Goal: Task Accomplishment & Management: Use online tool/utility

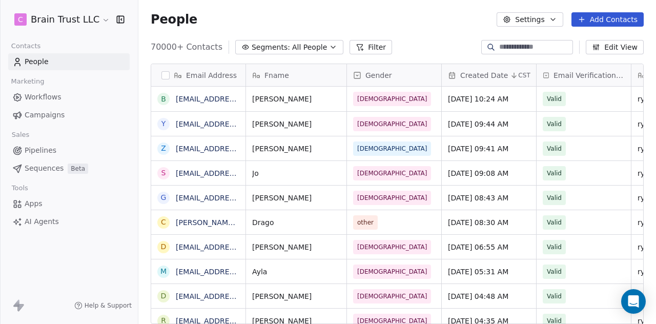
scroll to position [8, 8]
click at [46, 118] on span "Campaigns" at bounding box center [45, 115] width 40 height 11
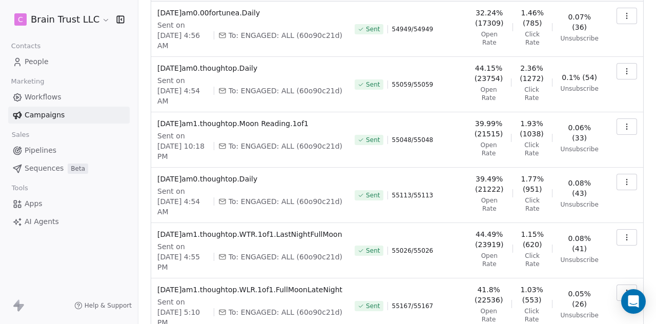
scroll to position [318, 0]
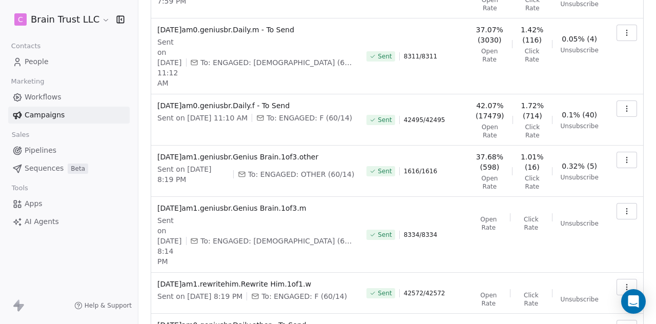
scroll to position [304, 0]
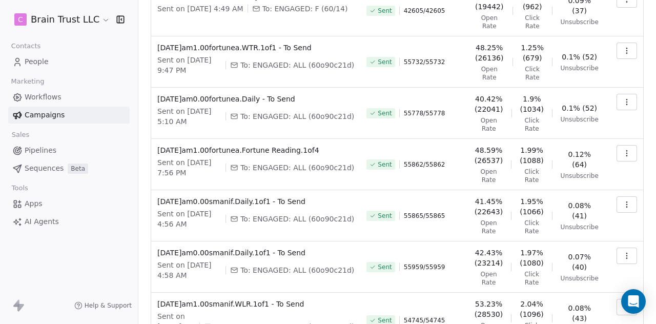
scroll to position [333, 0]
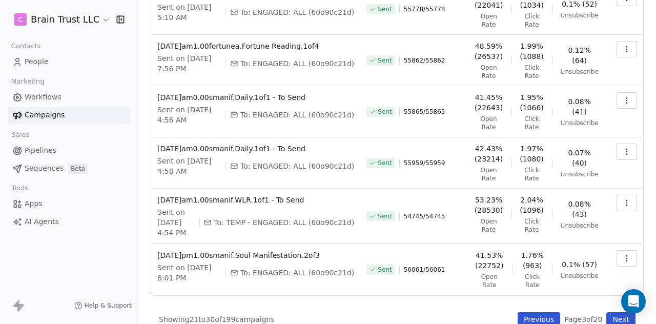
click at [523, 312] on button "Previous" at bounding box center [539, 319] width 43 height 14
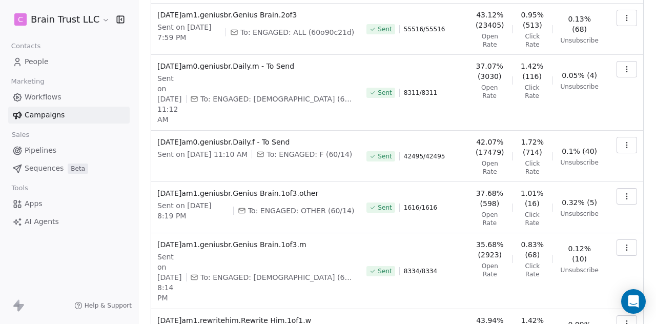
scroll to position [304, 0]
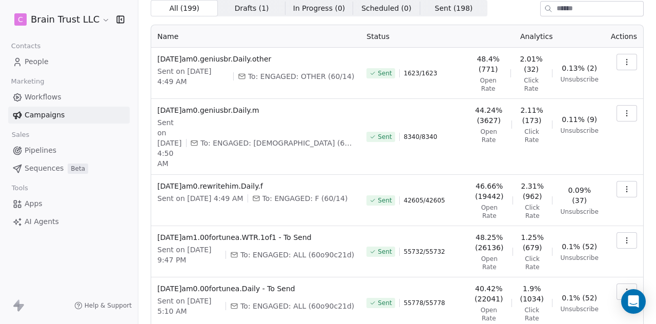
scroll to position [38, 0]
click at [623, 112] on icon "button" at bounding box center [627, 114] width 8 height 8
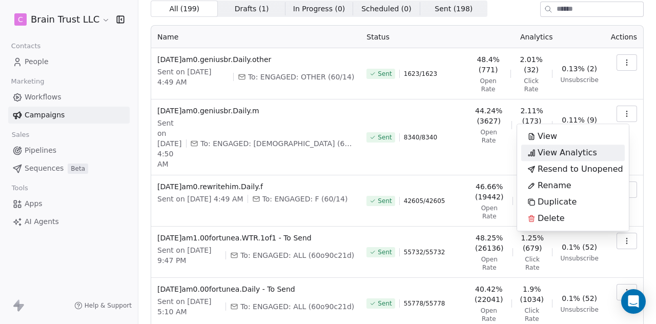
click at [581, 154] on span "View Analytics" at bounding box center [567, 153] width 59 height 12
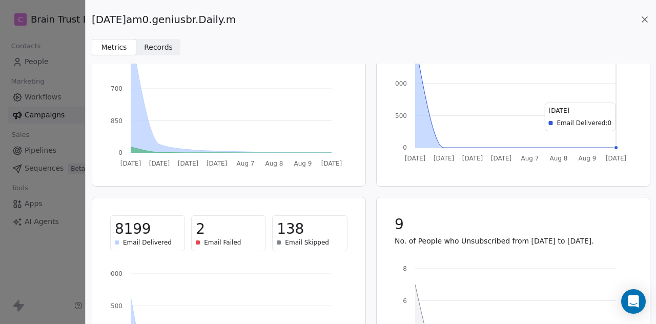
scroll to position [122, 0]
drag, startPoint x: 259, startPoint y: 19, endPoint x: 89, endPoint y: 8, distance: 170.6
click at [89, 8] on div "2025.08.04.am0.geniusbr.Daily.m Metrics Metrics Records Records" at bounding box center [371, 27] width 571 height 55
copy span "2025.08.04.am0.geniusbr.Daily.m"
click at [643, 18] on icon at bounding box center [644, 19] width 5 height 5
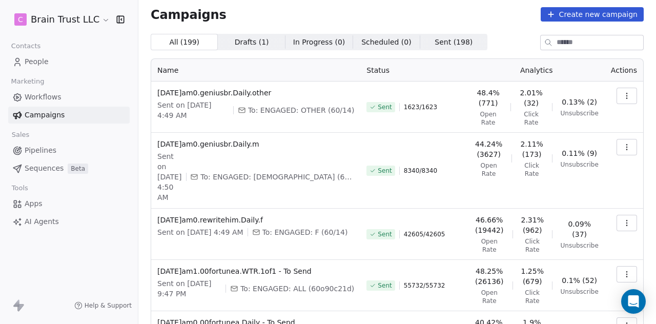
scroll to position [5, 0]
click at [623, 99] on icon "button" at bounding box center [627, 96] width 8 height 8
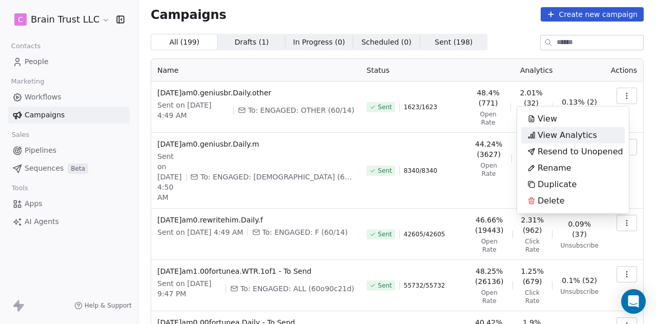
click at [541, 134] on span "View Analytics" at bounding box center [567, 135] width 59 height 12
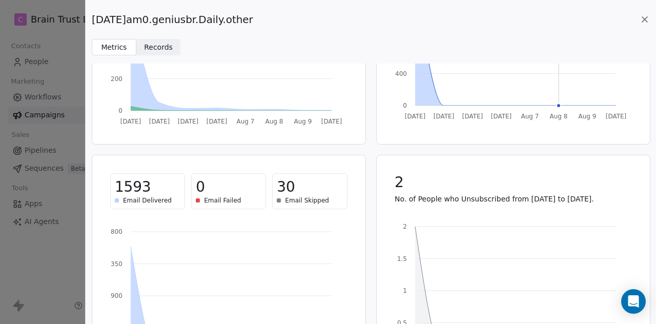
scroll to position [167, 0]
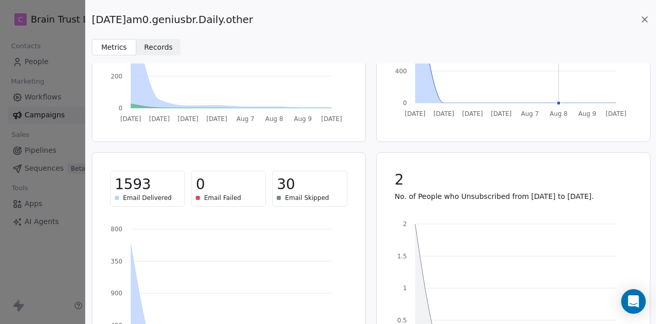
drag, startPoint x: 263, startPoint y: 19, endPoint x: 94, endPoint y: 22, distance: 168.7
click at [94, 22] on span "2025.08.04.am0.geniusbr.Daily.other" at bounding box center [173, 19] width 162 height 14
copy span "2025.08.04.am0.geniusbr.Daily.other"
click at [645, 19] on icon at bounding box center [644, 19] width 5 height 5
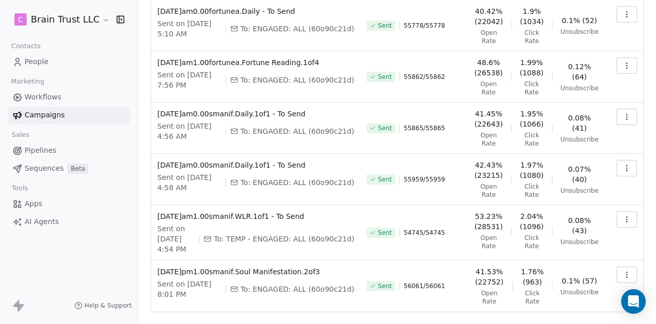
scroll to position [333, 0]
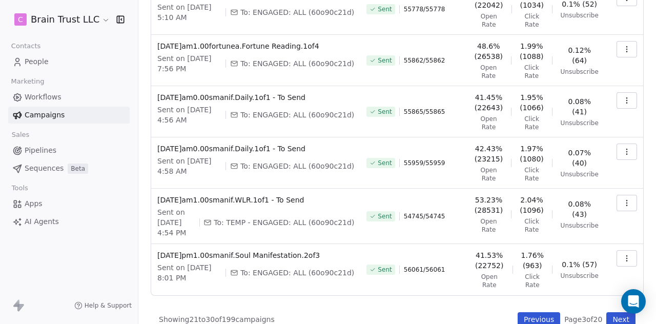
click at [528, 312] on button "Previous" at bounding box center [539, 319] width 43 height 14
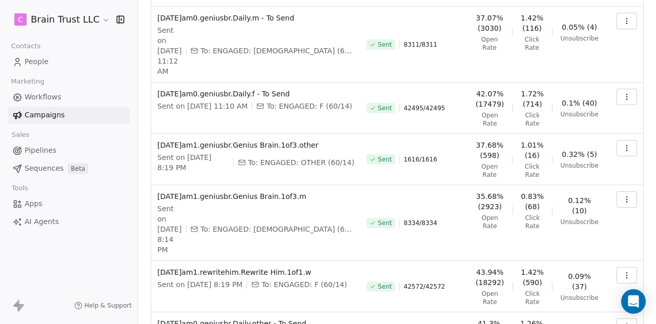
scroll to position [310, 0]
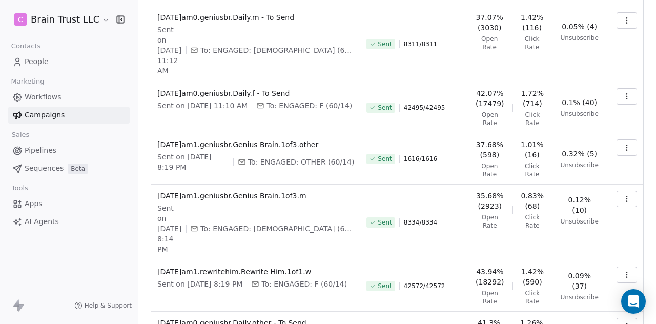
click at [627, 94] on icon "button" at bounding box center [627, 94] width 1 height 1
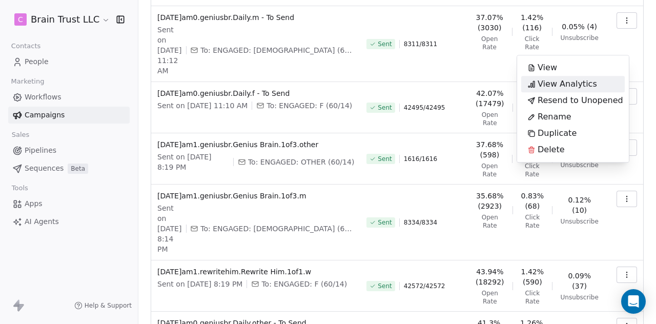
click at [547, 85] on span "View Analytics" at bounding box center [567, 84] width 59 height 12
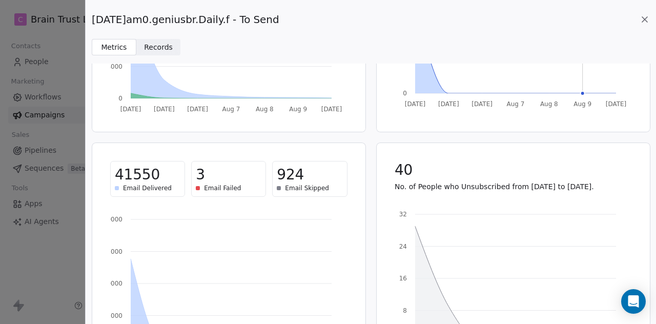
scroll to position [180, 0]
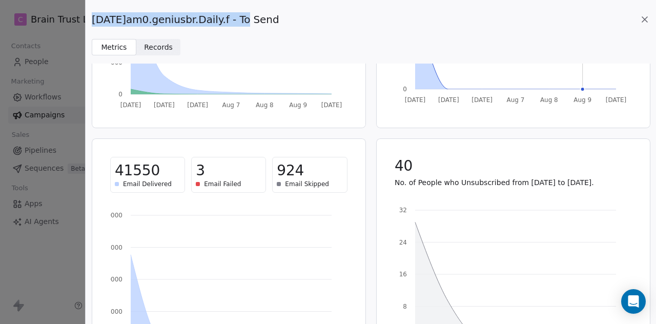
drag, startPoint x: 242, startPoint y: 19, endPoint x: 93, endPoint y: 15, distance: 149.3
click at [93, 15] on span "2025.08.05.am0.geniusbr.Daily.f - To Send" at bounding box center [186, 19] width 188 height 14
copy span "2025.08.05.am0.geniusbr.Daily.f"
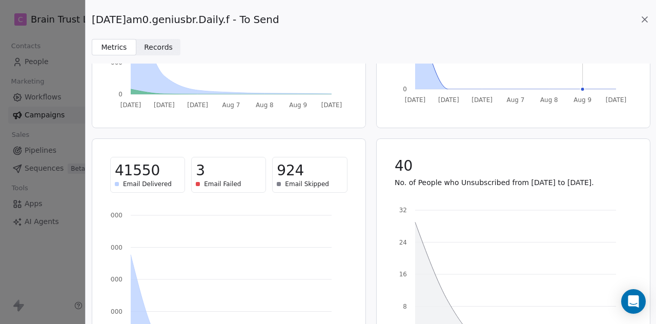
click at [642, 20] on icon at bounding box center [645, 19] width 10 height 10
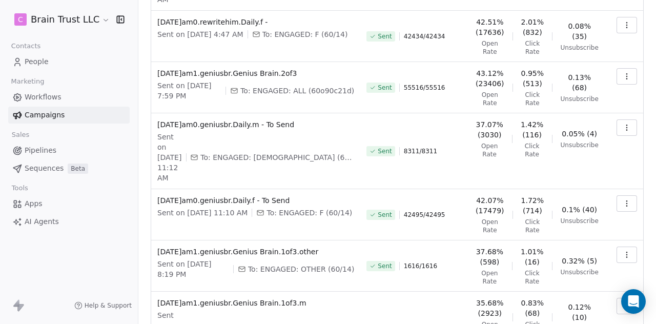
scroll to position [202, 0]
click at [624, 120] on button "button" at bounding box center [627, 128] width 21 height 16
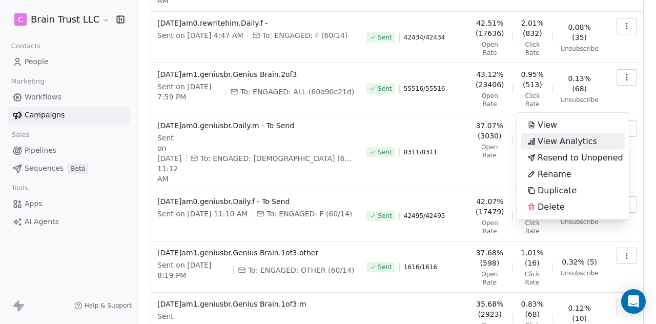
click at [578, 142] on span "View Analytics" at bounding box center [567, 141] width 59 height 12
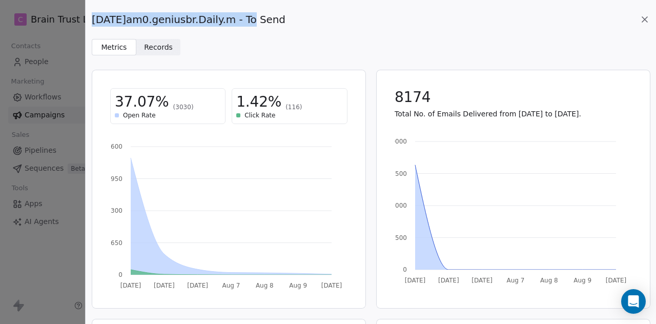
drag, startPoint x: 245, startPoint y: 19, endPoint x: 92, endPoint y: 16, distance: 152.3
click at [92, 16] on span "2025.08.05.am0.geniusbr.Daily.m - To Send" at bounding box center [189, 19] width 194 height 14
copy span "2025.08.05.am0.geniusbr.Daily.m"
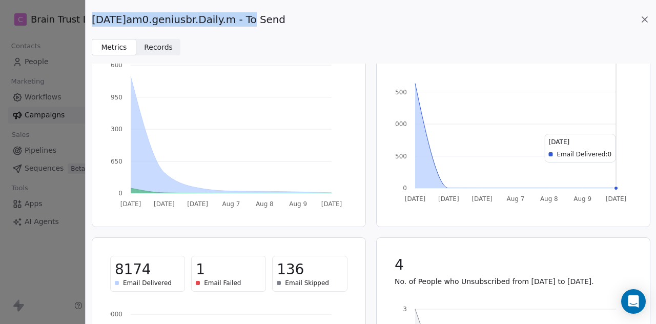
scroll to position [239, 0]
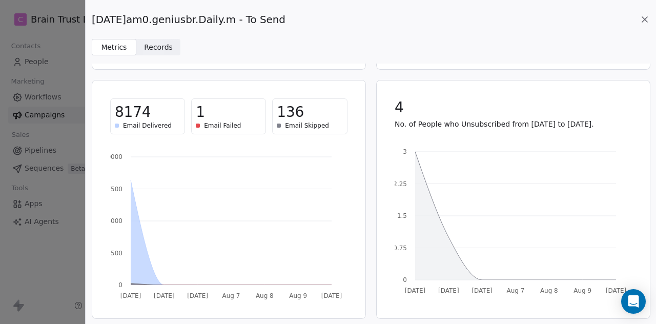
click at [644, 18] on icon at bounding box center [645, 19] width 10 height 10
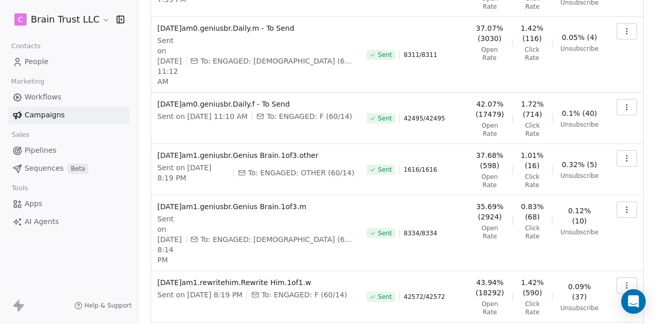
scroll to position [310, 0]
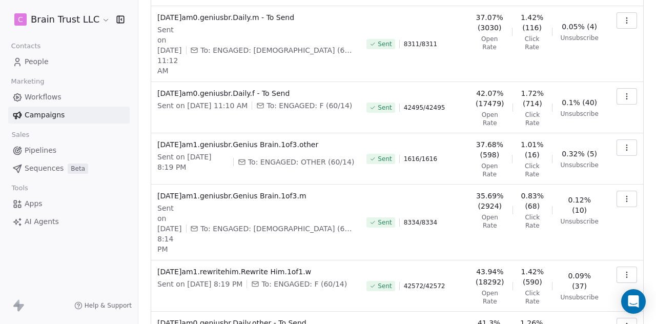
click at [623, 322] on icon "button" at bounding box center [627, 326] width 8 height 8
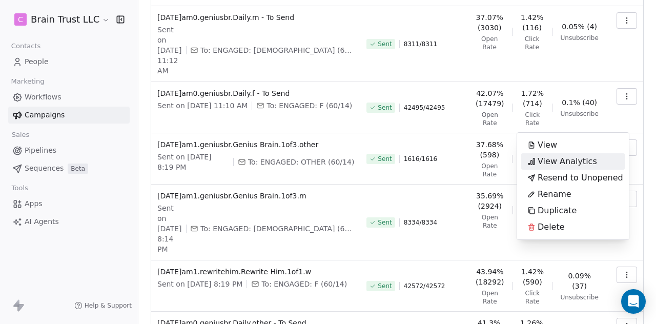
click at [590, 167] on span "View Analytics" at bounding box center [567, 161] width 59 height 12
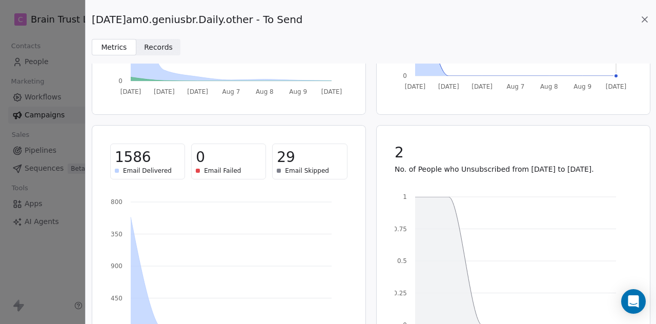
scroll to position [201, 0]
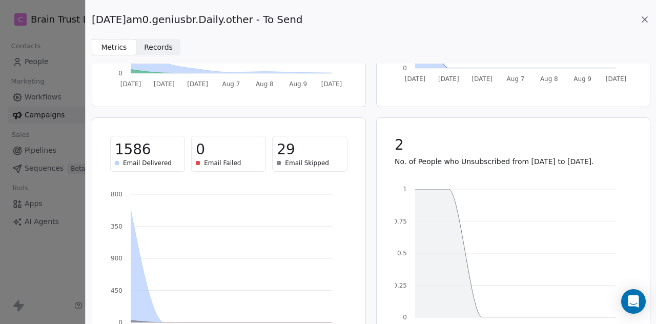
click at [645, 17] on icon at bounding box center [645, 19] width 10 height 10
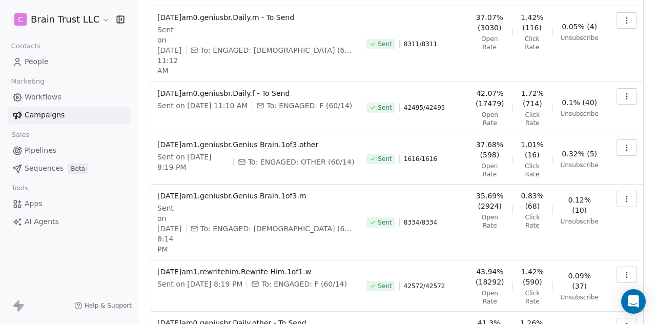
click at [623, 322] on icon "button" at bounding box center [627, 326] width 8 height 8
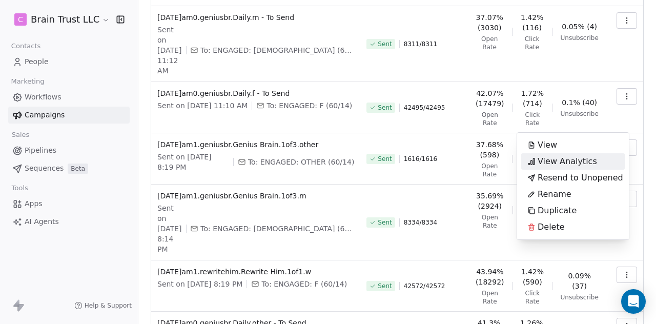
click at [569, 162] on span "View Analytics" at bounding box center [567, 161] width 59 height 12
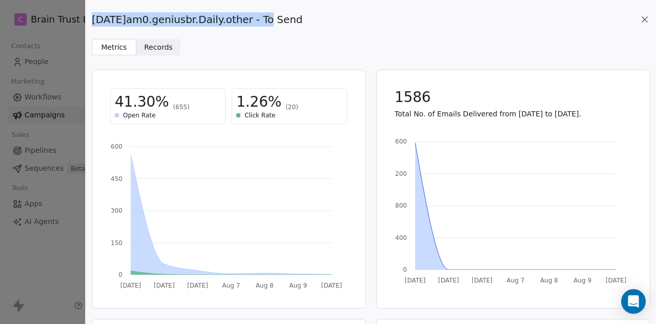
drag, startPoint x: 261, startPoint y: 18, endPoint x: 92, endPoint y: 17, distance: 169.2
click at [92, 17] on span "2025.08.05.am0.geniusbr.Daily.other - To Send" at bounding box center [197, 19] width 211 height 14
copy span "2025.08.05.am0.geniusbr.Daily.other"
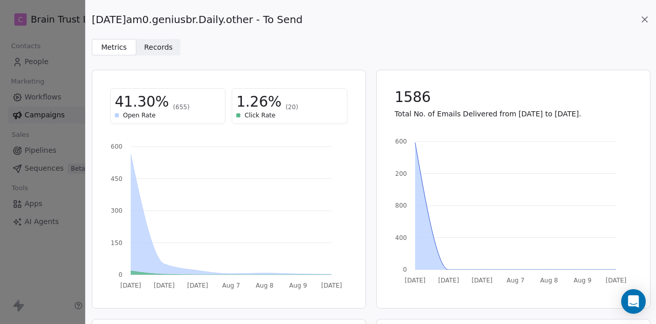
click at [644, 22] on icon at bounding box center [645, 19] width 10 height 10
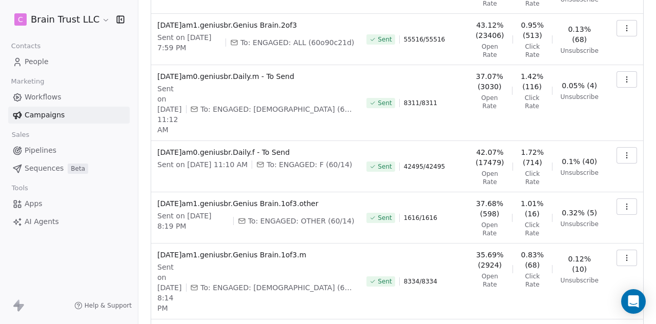
scroll to position [254, 0]
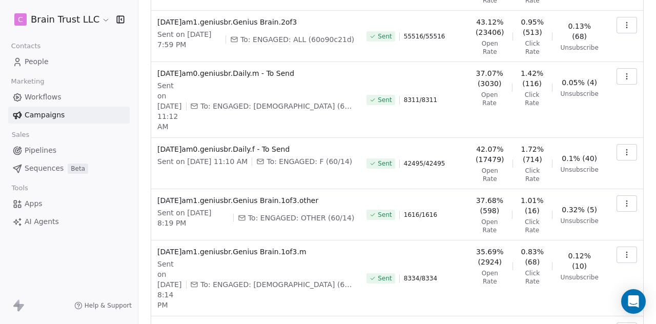
click at [626, 247] on button "button" at bounding box center [627, 255] width 21 height 16
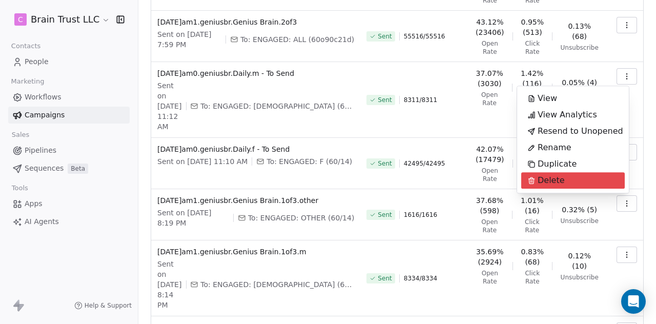
click at [616, 223] on html "C Brain Trust LLC Contacts People Marketing Workflows Campaigns Sales Pipelines…" at bounding box center [328, 162] width 656 height 324
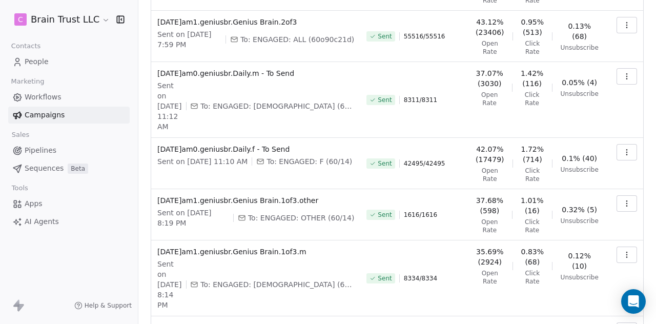
click at [623, 251] on icon "button" at bounding box center [627, 255] width 8 height 8
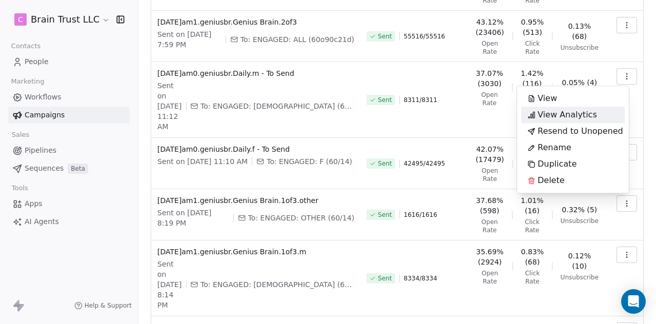
click at [576, 108] on div "View Analytics" at bounding box center [562, 115] width 82 height 16
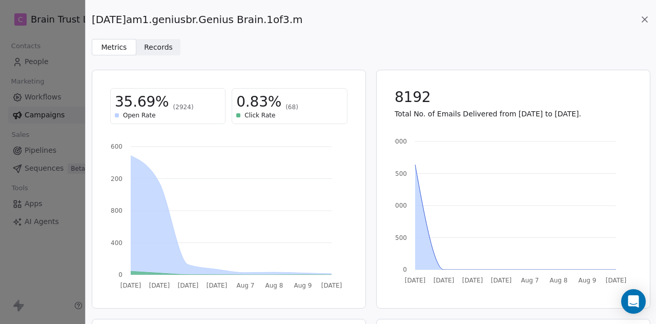
click at [644, 17] on icon at bounding box center [645, 19] width 10 height 10
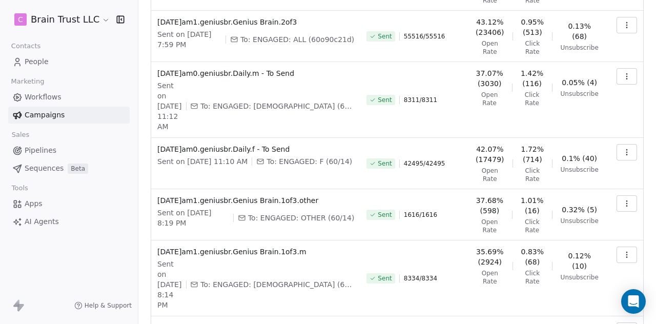
click at [623, 251] on icon "button" at bounding box center [627, 255] width 8 height 8
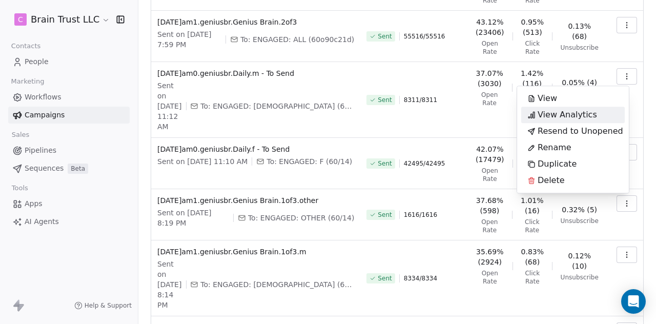
click at [576, 118] on span "View Analytics" at bounding box center [567, 115] width 59 height 12
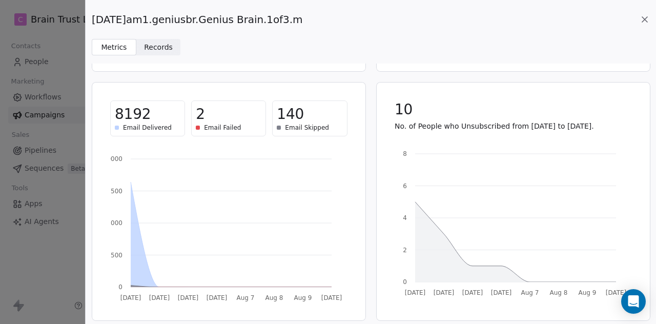
scroll to position [239, 0]
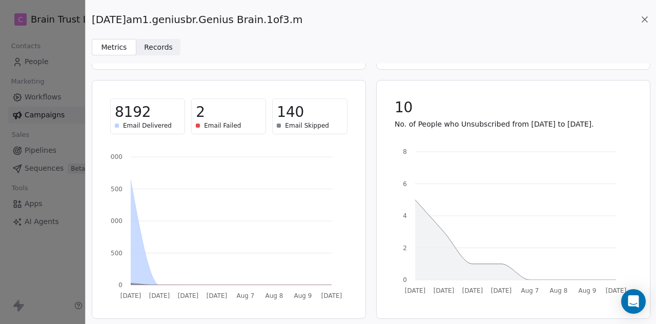
drag, startPoint x: 304, startPoint y: 18, endPoint x: 70, endPoint y: 19, distance: 233.8
click at [70, 19] on div "2025.08.04.am1.geniusbr.Genius Brain.1of3.m Metrics Metrics Records Records 35.…" at bounding box center [328, 162] width 656 height 324
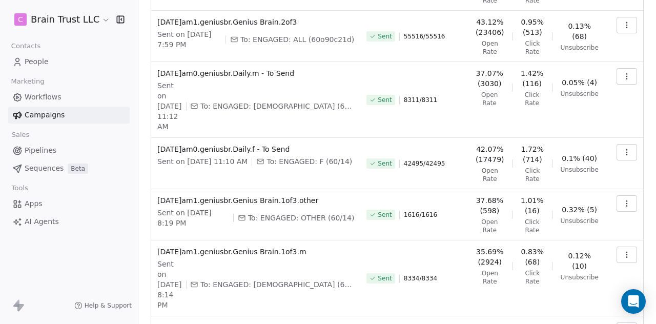
click at [623, 251] on icon "button" at bounding box center [627, 255] width 8 height 8
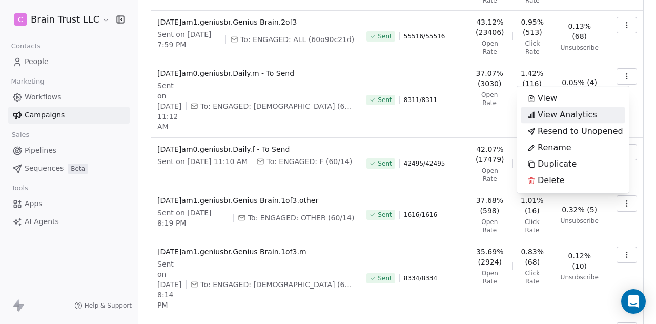
click at [579, 112] on span "View Analytics" at bounding box center [567, 115] width 59 height 12
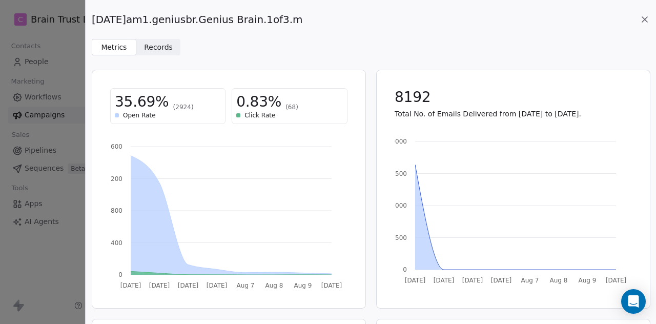
drag, startPoint x: 313, startPoint y: 21, endPoint x: 92, endPoint y: 17, distance: 221.0
click at [92, 17] on div "2025.08.04.am1.geniusbr.Genius Brain.1of3.m" at bounding box center [371, 19] width 558 height 14
copy span "2025.08.04.am1.geniusbr.Genius Brain.1of3.m"
click at [647, 17] on icon at bounding box center [644, 19] width 5 height 5
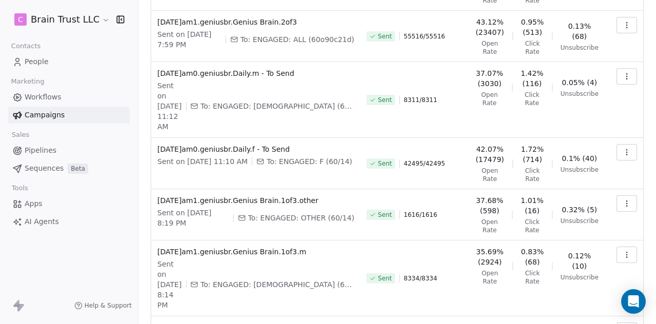
click at [623, 199] on icon "button" at bounding box center [627, 203] width 8 height 8
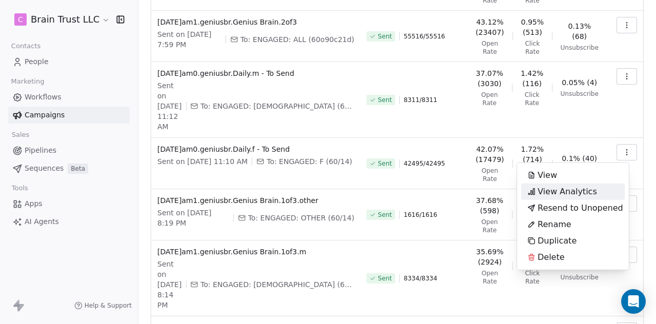
click at [567, 189] on span "View Analytics" at bounding box center [567, 192] width 59 height 12
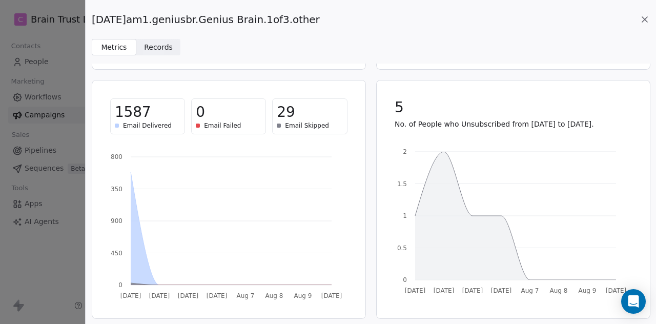
click at [646, 19] on icon at bounding box center [644, 19] width 5 height 5
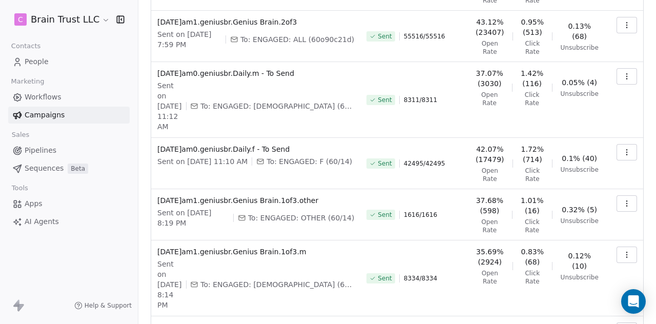
click at [623, 199] on icon "button" at bounding box center [627, 203] width 8 height 8
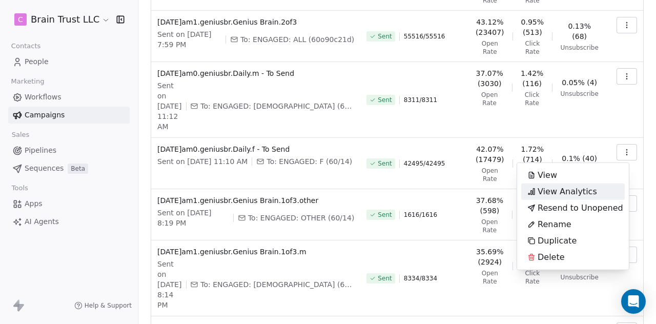
click at [569, 193] on span "View Analytics" at bounding box center [567, 192] width 59 height 12
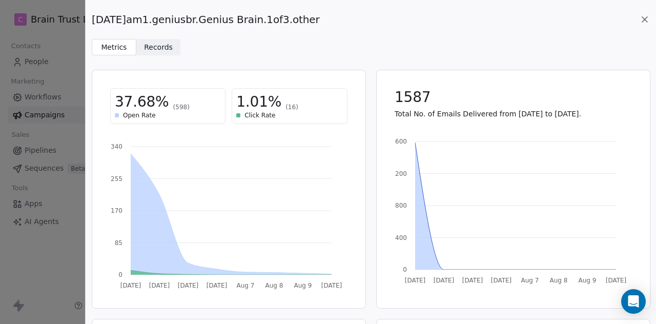
drag, startPoint x: 330, startPoint y: 18, endPoint x: 92, endPoint y: 15, distance: 237.9
click at [92, 15] on div "2025.08.04.am1.geniusbr.Genius Brain.1of3.other" at bounding box center [371, 19] width 558 height 14
copy span "2025.08.04.am1.geniusbr.Genius Brain.1of3.other"
click at [647, 19] on icon at bounding box center [645, 19] width 10 height 10
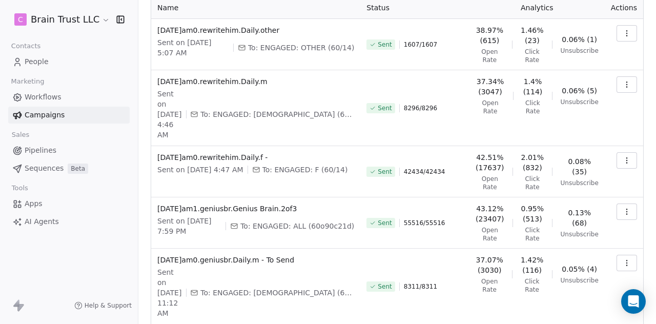
scroll to position [68, 0]
click at [623, 208] on icon "button" at bounding box center [627, 212] width 8 height 8
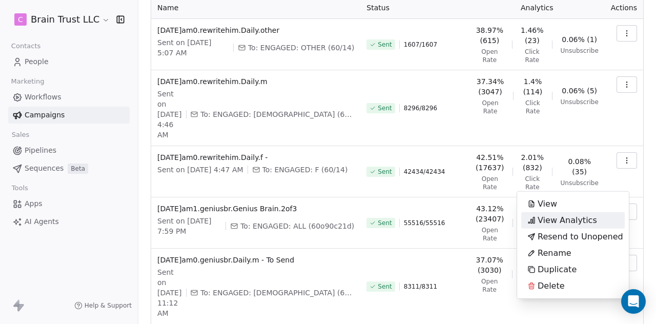
click at [580, 219] on span "View Analytics" at bounding box center [567, 220] width 59 height 12
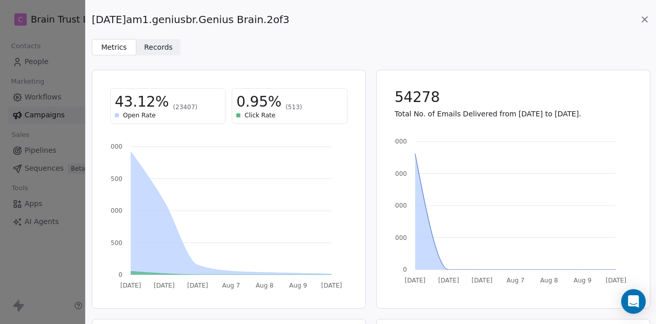
drag, startPoint x: 296, startPoint y: 19, endPoint x: 93, endPoint y: 11, distance: 202.7
click at [93, 11] on div "2025.08.05.am1.geniusbr.Genius Brain.2of3 Metrics Metrics Records Records" at bounding box center [371, 27] width 571 height 55
copy span "2025.08.05.am1.geniusbr.Genius Brain.2of3"
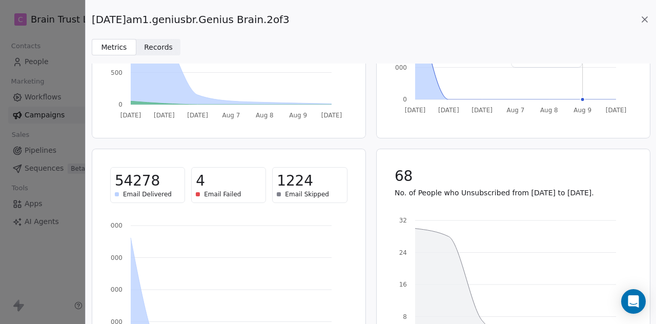
scroll to position [177, 0]
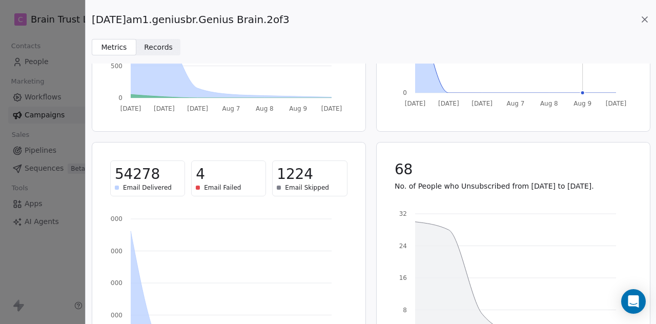
click at [644, 21] on icon at bounding box center [644, 19] width 5 height 5
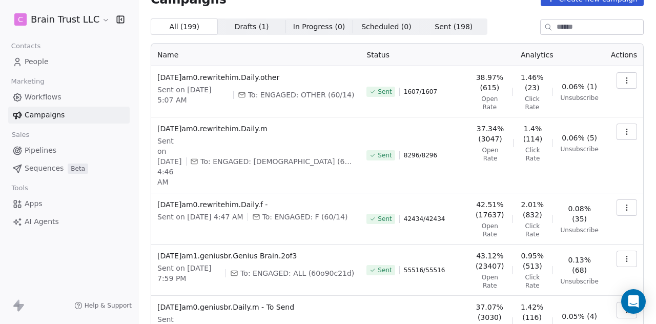
scroll to position [13, 0]
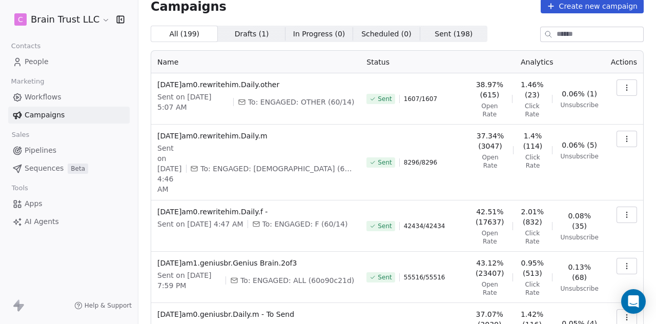
click at [623, 211] on icon "button" at bounding box center [627, 215] width 8 height 8
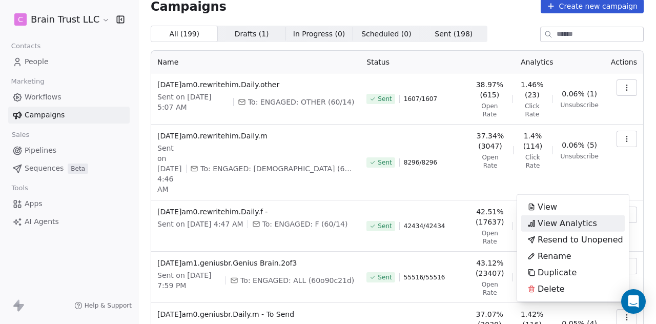
click at [577, 221] on span "View Analytics" at bounding box center [567, 223] width 59 height 12
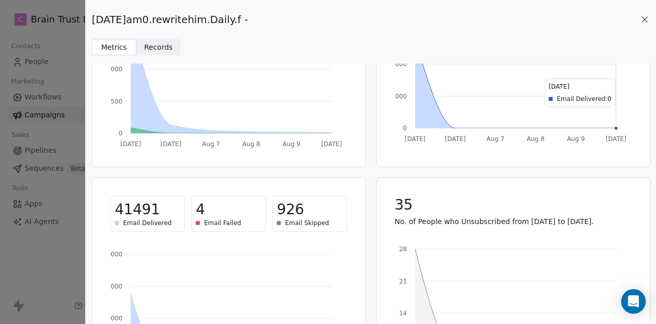
scroll to position [144, 0]
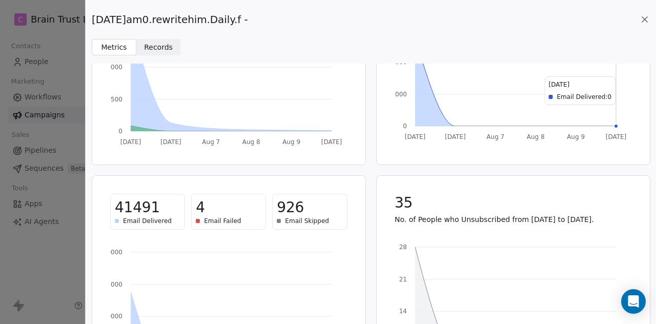
click at [646, 16] on icon at bounding box center [645, 19] width 10 height 10
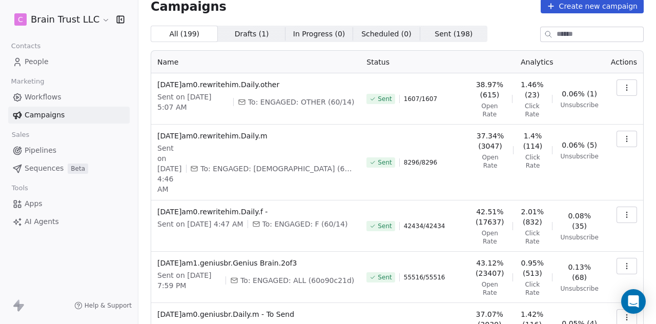
click at [627, 207] on button "button" at bounding box center [627, 215] width 21 height 16
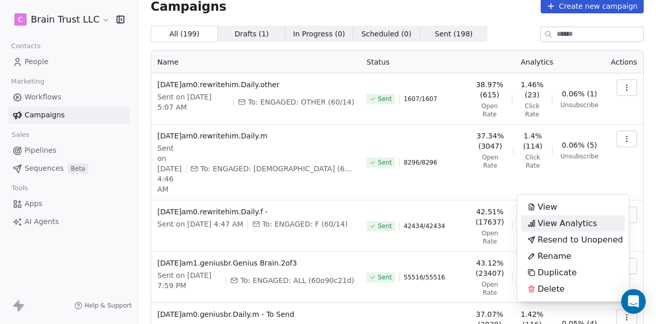
click at [563, 221] on span "View Analytics" at bounding box center [567, 223] width 59 height 12
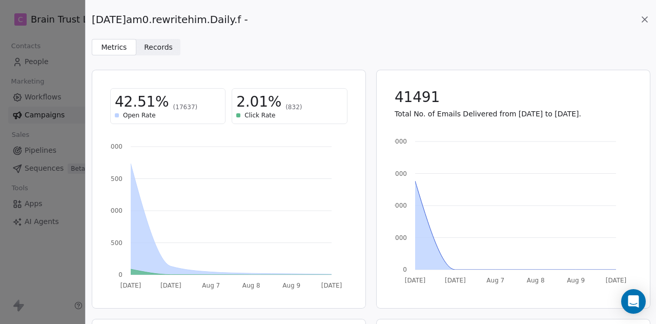
drag, startPoint x: 252, startPoint y: 16, endPoint x: 93, endPoint y: 19, distance: 159.5
click at [93, 19] on span "2025.08.06.am0.rewritehim.Daily.f -" at bounding box center [170, 19] width 156 height 14
copy span "2025.08.06.am0.rewritehim.Daily.f"
click at [646, 16] on icon at bounding box center [645, 19] width 10 height 10
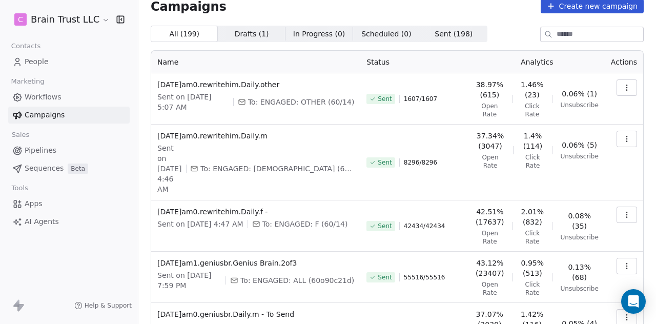
click at [623, 135] on icon "button" at bounding box center [627, 139] width 8 height 8
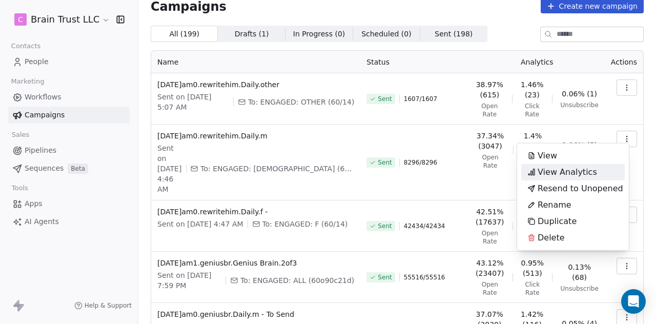
click at [549, 169] on span "View Analytics" at bounding box center [567, 172] width 59 height 12
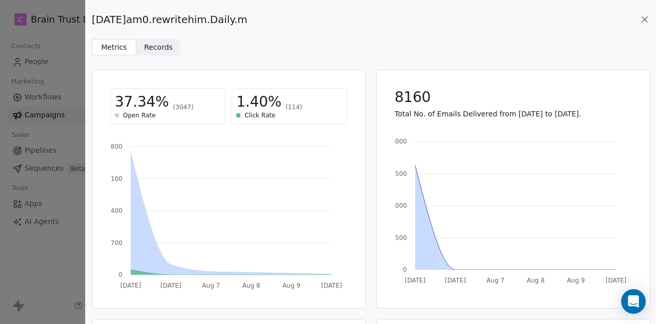
drag, startPoint x: 261, startPoint y: 18, endPoint x: 93, endPoint y: 16, distance: 168.7
click at [93, 16] on div "2025.08.06.am0.rewritehim.Daily.m" at bounding box center [371, 19] width 558 height 14
copy span "2025.08.06.am0.rewritehim.Daily.m"
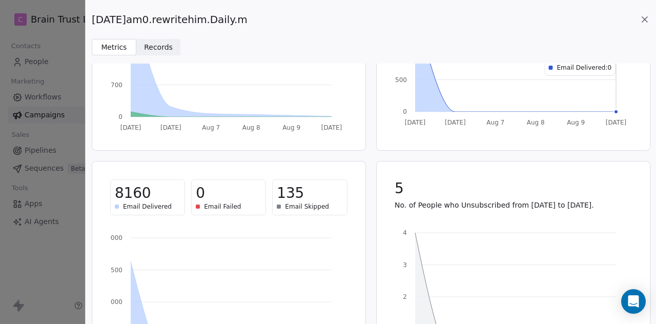
scroll to position [158, 0]
click at [642, 16] on icon at bounding box center [645, 19] width 10 height 10
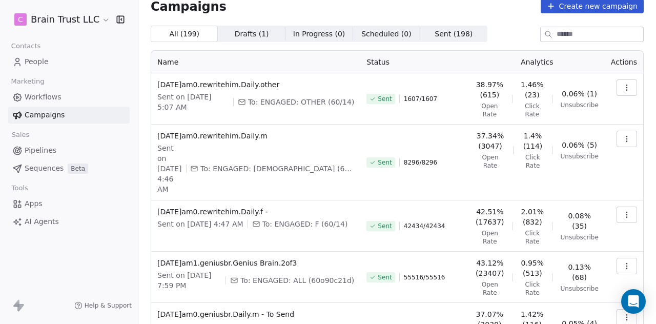
click at [623, 88] on icon "button" at bounding box center [627, 88] width 8 height 8
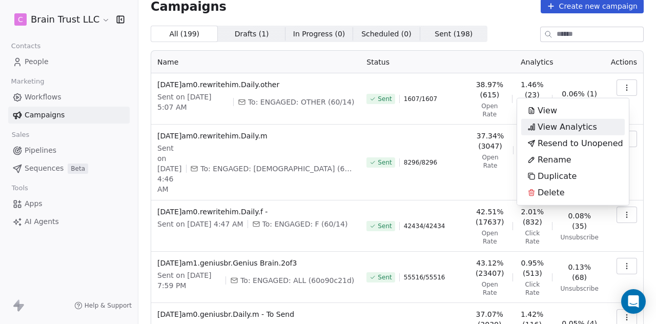
click at [573, 123] on span "View Analytics" at bounding box center [567, 127] width 59 height 12
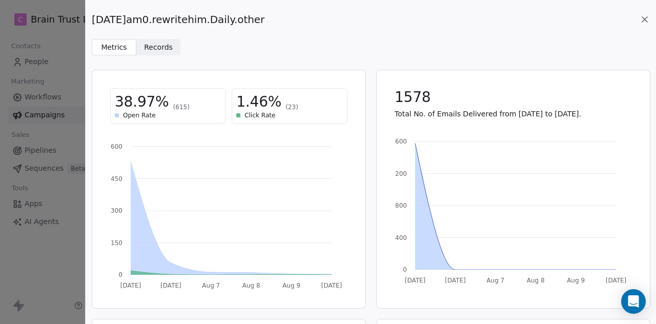
drag, startPoint x: 280, startPoint y: 15, endPoint x: 92, endPoint y: 15, distance: 187.7
click at [92, 15] on div "[DATE]am0.rewritehim.Daily.other" at bounding box center [371, 19] width 558 height 14
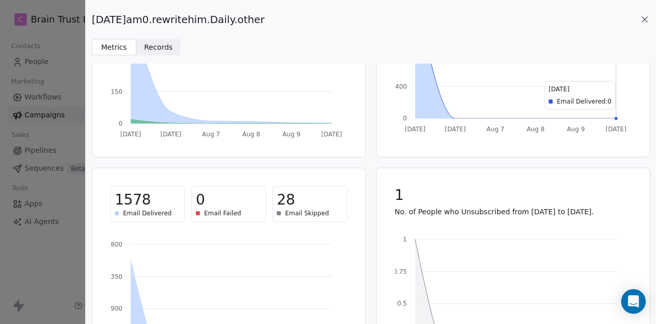
scroll to position [155, 0]
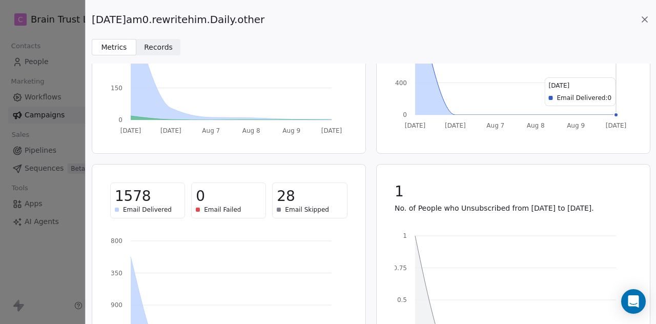
click at [644, 17] on icon at bounding box center [645, 19] width 10 height 10
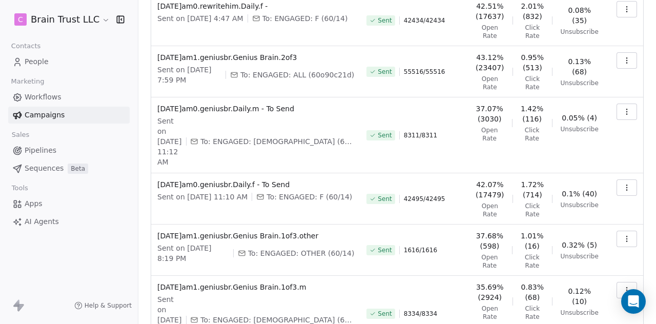
scroll to position [310, 0]
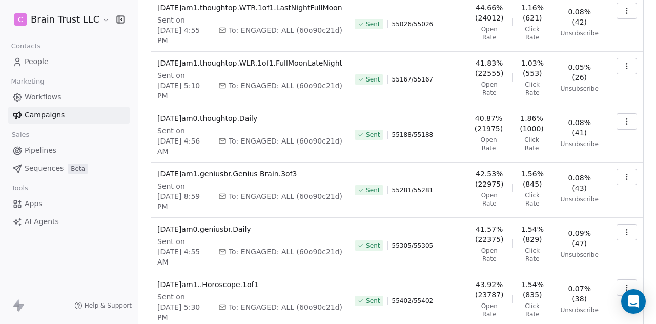
scroll to position [318, 0]
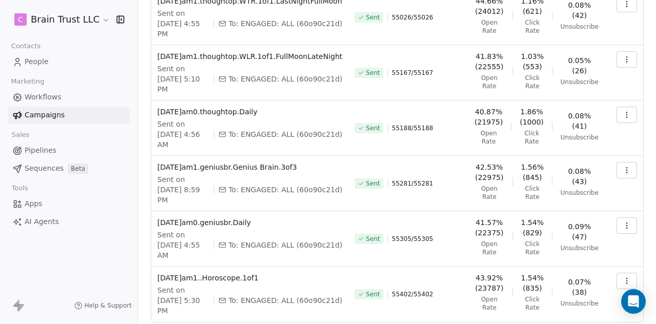
click at [623, 277] on icon "button" at bounding box center [627, 281] width 8 height 8
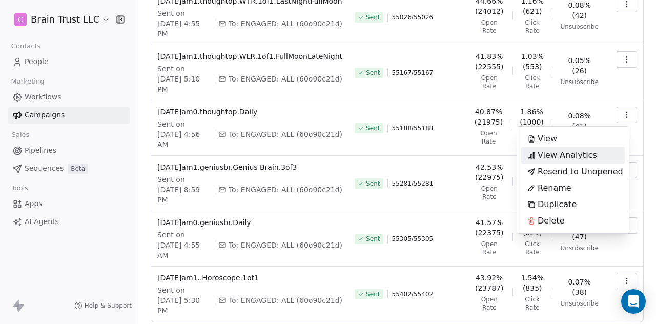
click at [569, 154] on span "View Analytics" at bounding box center [567, 155] width 59 height 12
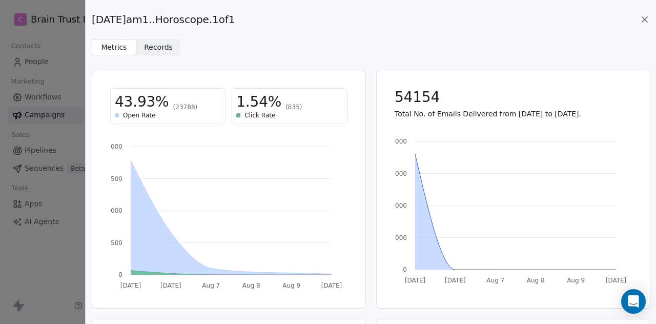
drag, startPoint x: 259, startPoint y: 16, endPoint x: 94, endPoint y: 18, distance: 165.1
click at [94, 18] on div "[DATE]am1..Horoscope.1of1" at bounding box center [371, 19] width 558 height 14
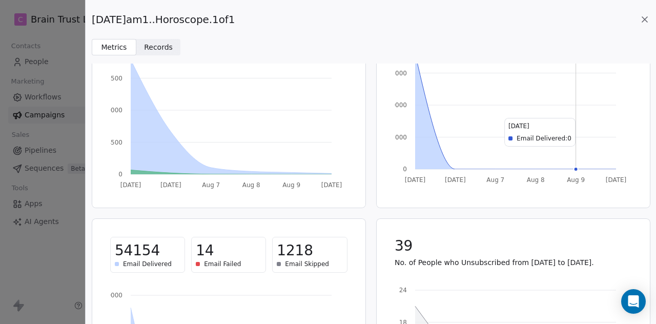
scroll to position [109, 0]
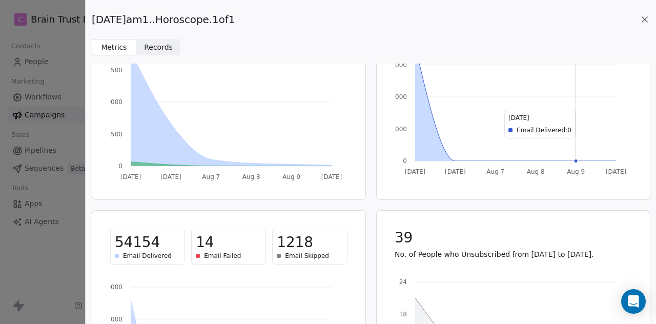
click at [642, 21] on icon at bounding box center [645, 19] width 10 height 10
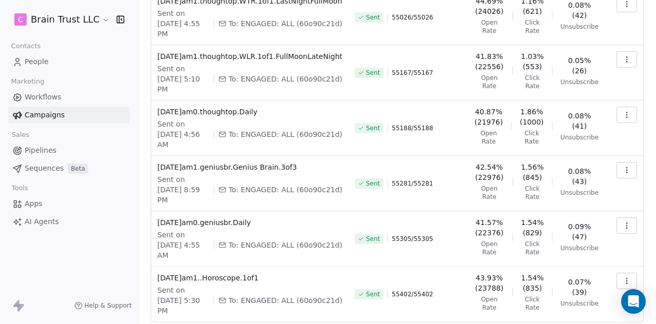
click at [621, 217] on button "button" at bounding box center [627, 225] width 21 height 16
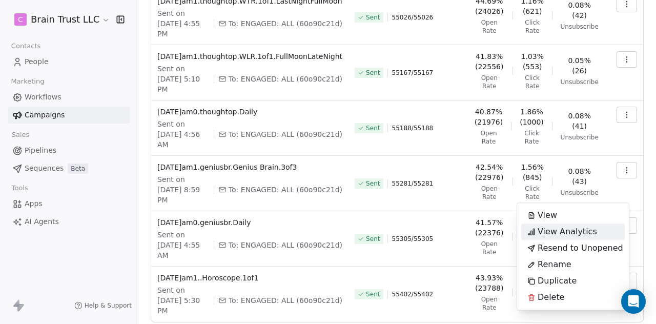
click at [572, 233] on span "View Analytics" at bounding box center [567, 232] width 59 height 12
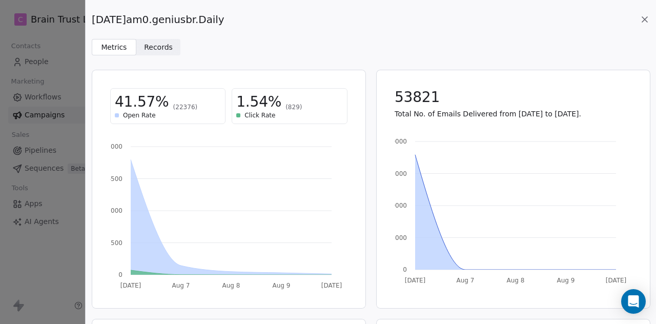
drag, startPoint x: 242, startPoint y: 18, endPoint x: 95, endPoint y: 13, distance: 147.2
click at [95, 13] on div "[DATE]am0.geniusbr.Daily" at bounding box center [371, 19] width 558 height 14
click at [240, 20] on div "[DATE]am0.geniusbr.Daily" at bounding box center [371, 19] width 558 height 14
drag, startPoint x: 240, startPoint y: 20, endPoint x: 105, endPoint y: 27, distance: 136.1
click at [105, 27] on div "2025.08.07.am0.geniusbr.Daily Metrics Metrics Records Records" at bounding box center [371, 27] width 571 height 55
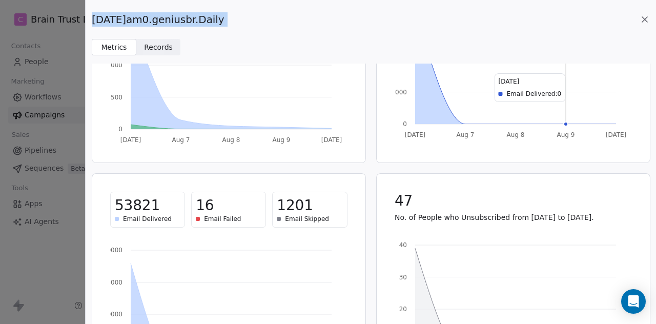
scroll to position [148, 0]
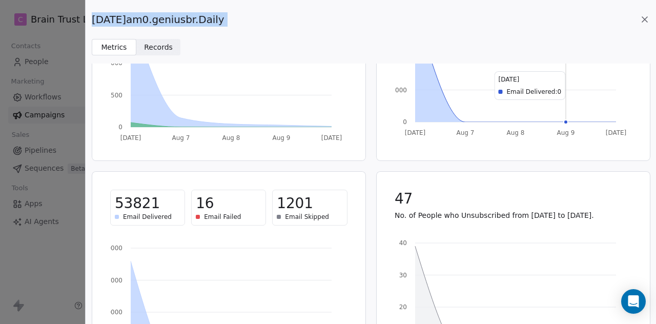
click at [646, 18] on icon at bounding box center [644, 19] width 5 height 5
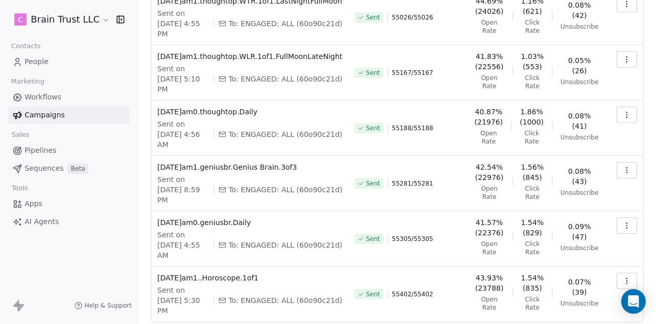
click at [623, 166] on icon "button" at bounding box center [627, 170] width 8 height 8
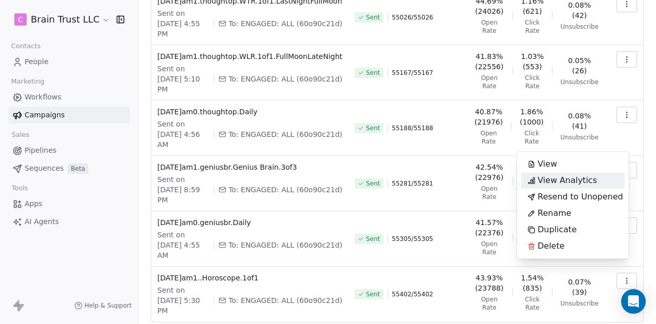
click at [573, 176] on span "View Analytics" at bounding box center [567, 180] width 59 height 12
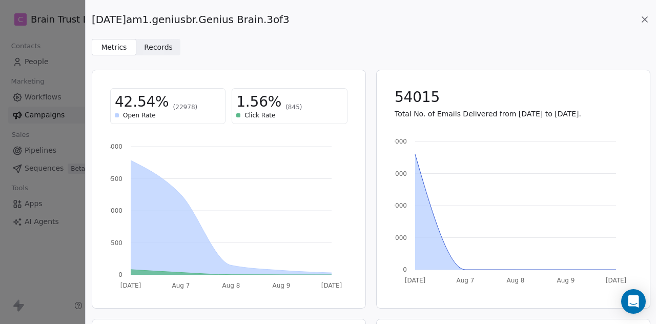
click at [305, 18] on div "[DATE]am1.geniusbr.Genius Brain.3of3" at bounding box center [371, 19] width 558 height 14
click at [304, 17] on div "[DATE]am1.geniusbr.Genius Brain.3of3" at bounding box center [371, 19] width 558 height 14
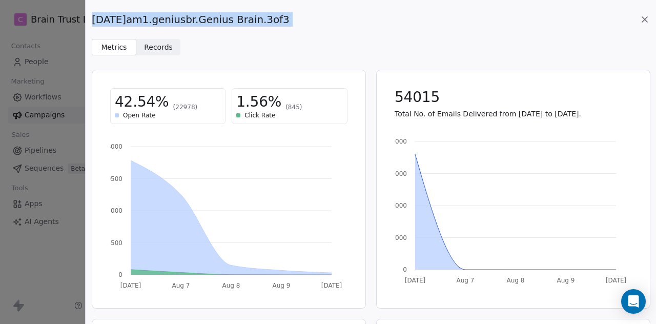
click at [304, 17] on div "[DATE]am1.geniusbr.Genius Brain.3of3" at bounding box center [371, 19] width 558 height 14
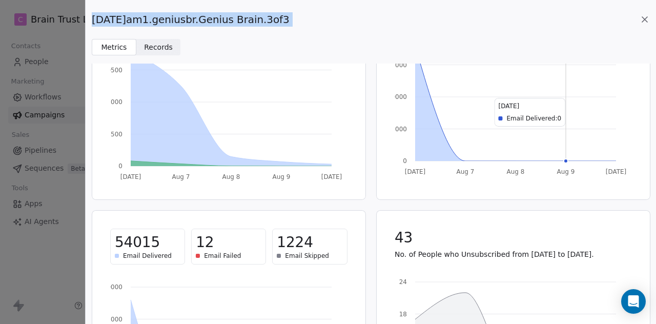
scroll to position [121, 0]
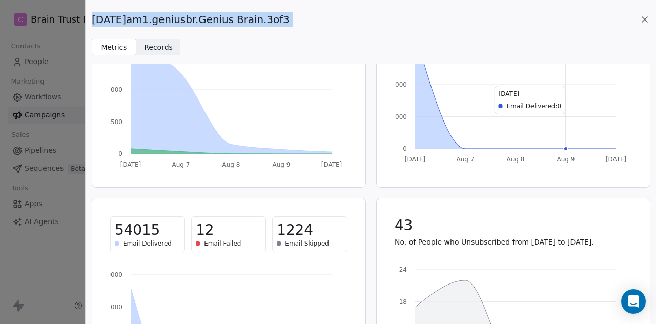
click at [644, 16] on icon at bounding box center [645, 19] width 10 height 10
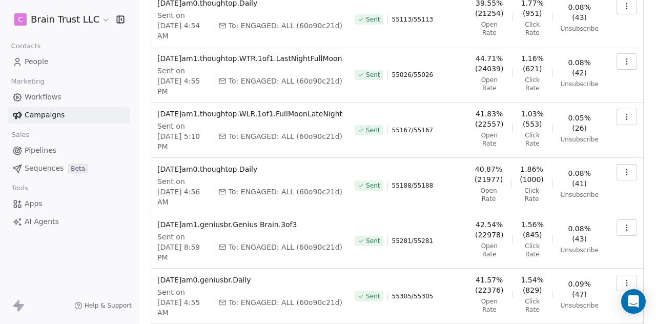
scroll to position [259, 0]
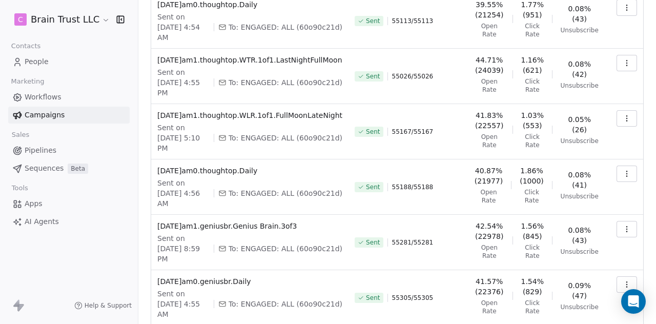
click at [626, 166] on button "button" at bounding box center [627, 174] width 21 height 16
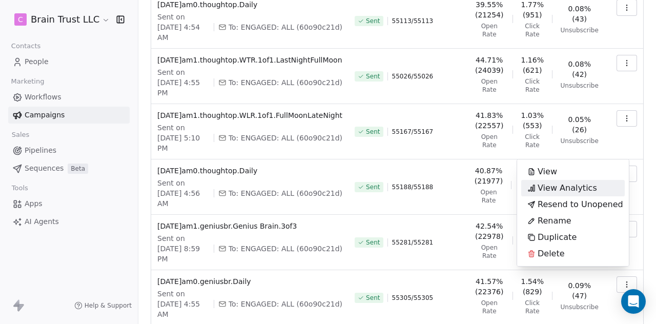
click at [563, 186] on span "View Analytics" at bounding box center [567, 188] width 59 height 12
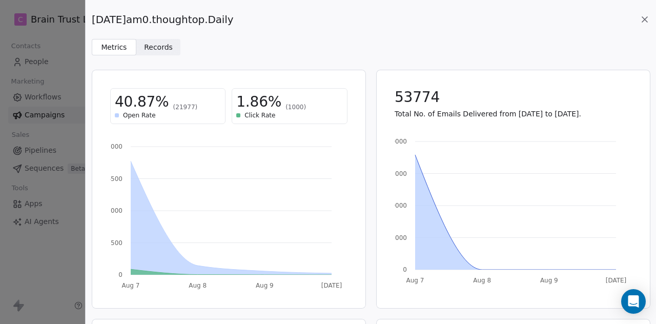
drag, startPoint x: 259, startPoint y: 15, endPoint x: 92, endPoint y: 15, distance: 167.1
click at [92, 15] on div "[DATE]am0.thoughtop.Daily" at bounding box center [371, 19] width 558 height 14
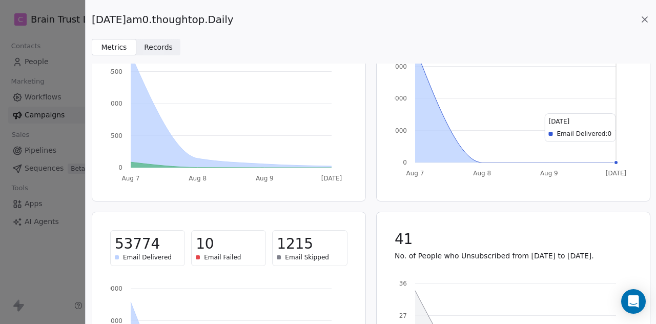
scroll to position [120, 0]
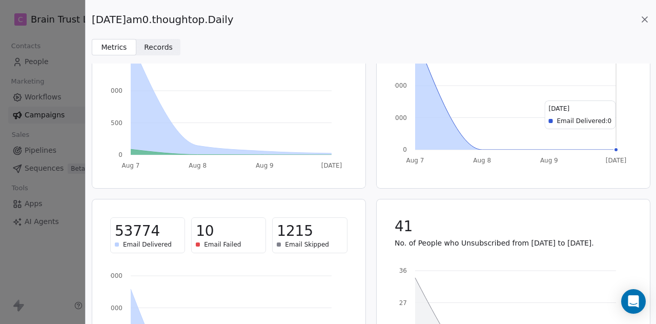
click at [643, 16] on icon at bounding box center [645, 19] width 10 height 10
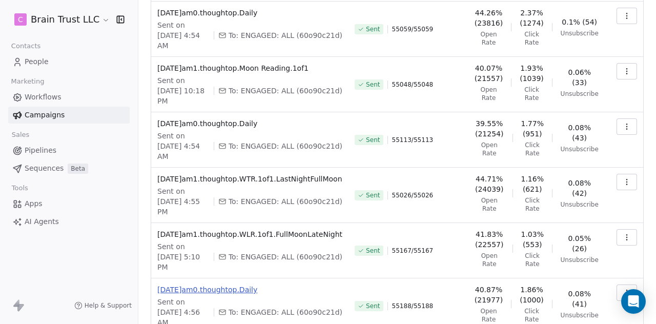
scroll to position [142, 0]
click at [623, 232] on icon "button" at bounding box center [627, 236] width 8 height 8
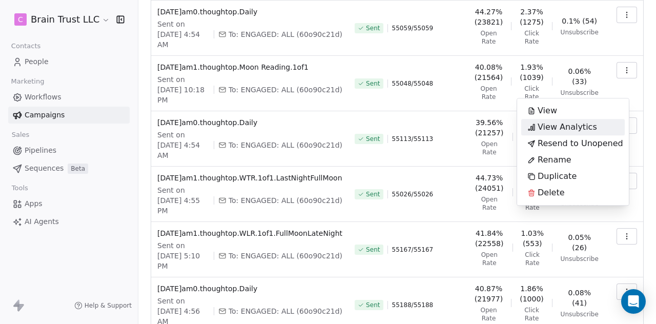
click at [575, 129] on span "View Analytics" at bounding box center [567, 127] width 59 height 12
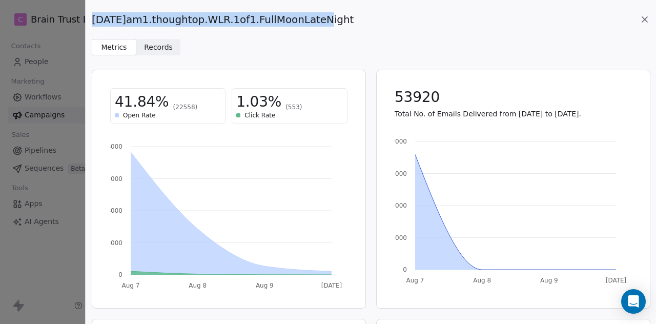
drag, startPoint x: 310, startPoint y: 19, endPoint x: 92, endPoint y: 20, distance: 217.9
click at [92, 20] on span "[DATE]am1.thoughtop.WLR.1of1.FullMoonLateNight" at bounding box center [223, 19] width 262 height 14
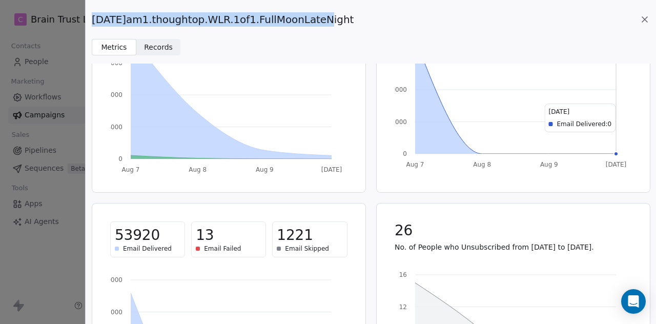
scroll to position [0, 0]
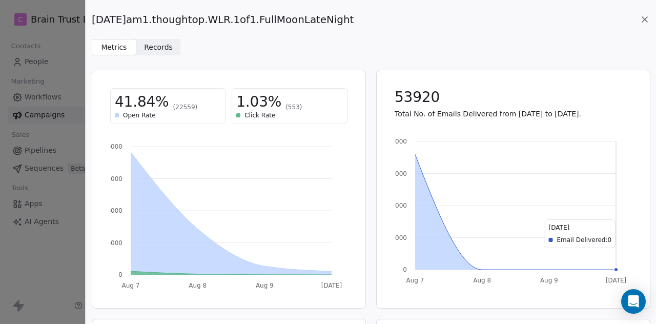
click at [645, 17] on icon at bounding box center [645, 19] width 10 height 10
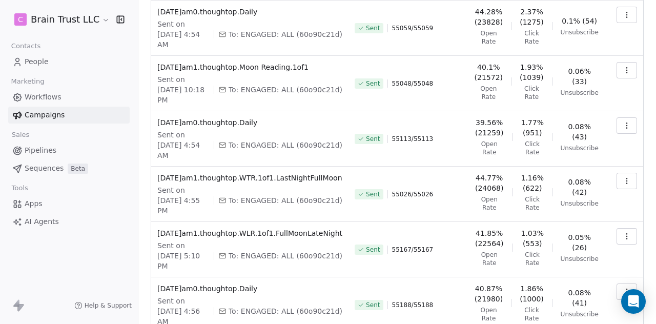
click at [617, 173] on button "button" at bounding box center [627, 181] width 21 height 16
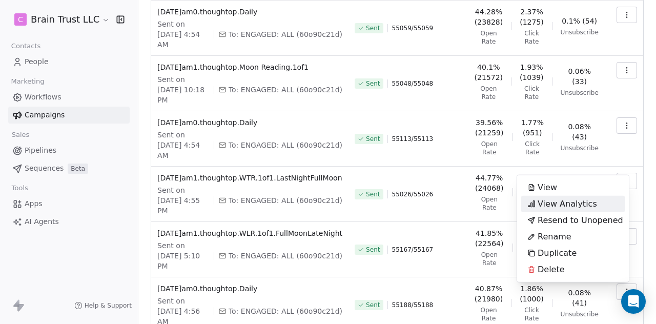
click at [571, 201] on span "View Analytics" at bounding box center [567, 204] width 59 height 12
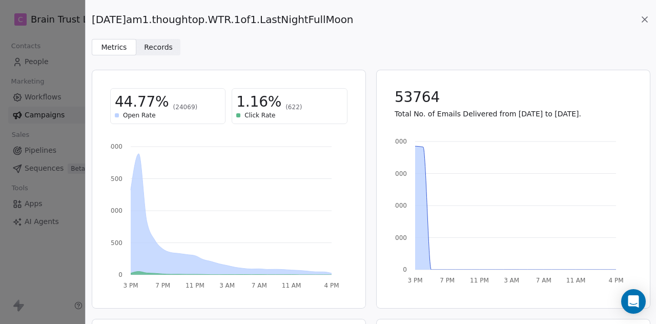
click at [372, 16] on div "[DATE]am1.thoughtop.WTR.1of1.LastNightFullMoon" at bounding box center [371, 19] width 558 height 14
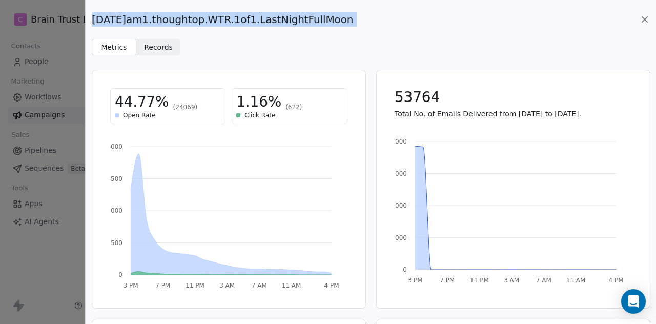
click at [372, 16] on div "[DATE]am1.thoughtop.WTR.1of1.LastNightFullMoon" at bounding box center [371, 19] width 558 height 14
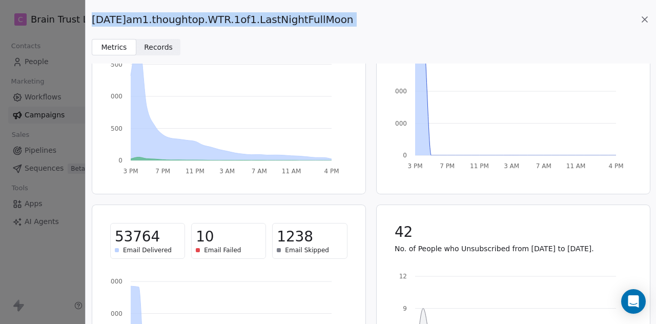
scroll to position [115, 0]
click at [643, 22] on icon at bounding box center [644, 19] width 5 height 5
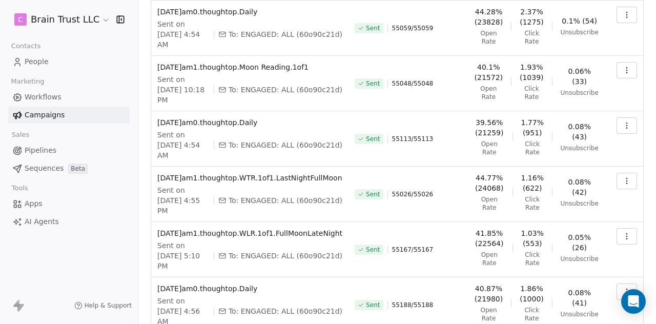
click at [623, 122] on icon "button" at bounding box center [627, 126] width 8 height 8
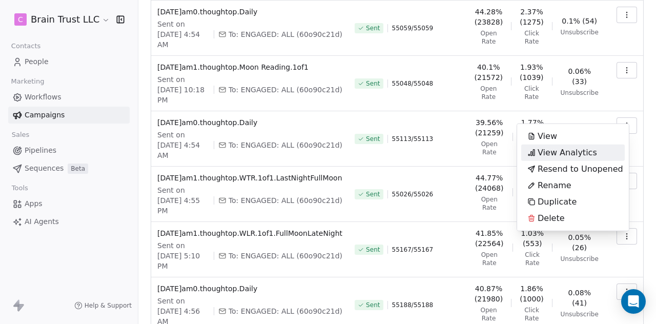
click at [556, 149] on span "View Analytics" at bounding box center [567, 153] width 59 height 12
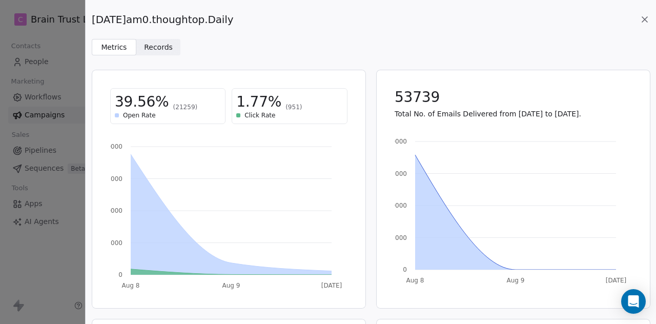
click at [299, 15] on div "[DATE]am0.thoughtop.Daily" at bounding box center [371, 19] width 558 height 14
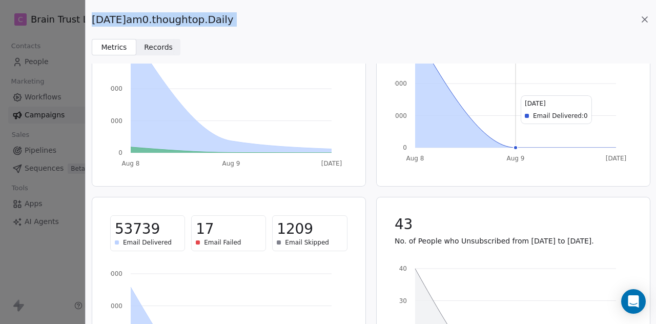
scroll to position [123, 0]
click at [647, 17] on icon at bounding box center [644, 19] width 5 height 5
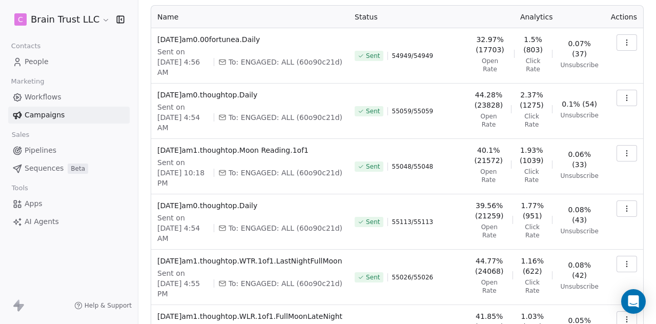
scroll to position [57, 0]
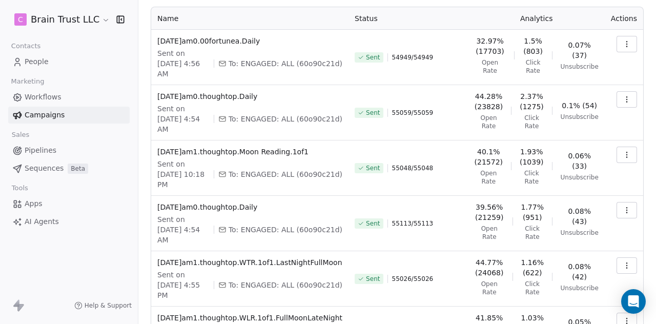
click at [625, 147] on button "button" at bounding box center [627, 155] width 21 height 16
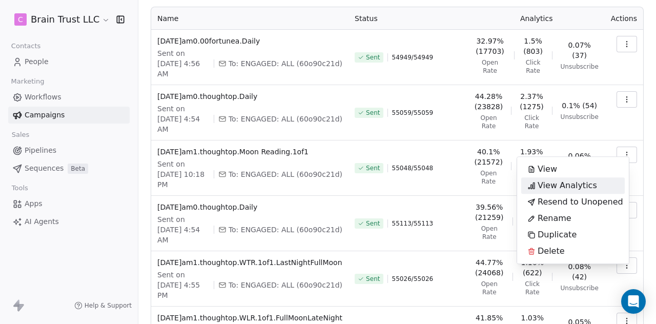
click at [573, 186] on span "View Analytics" at bounding box center [567, 185] width 59 height 12
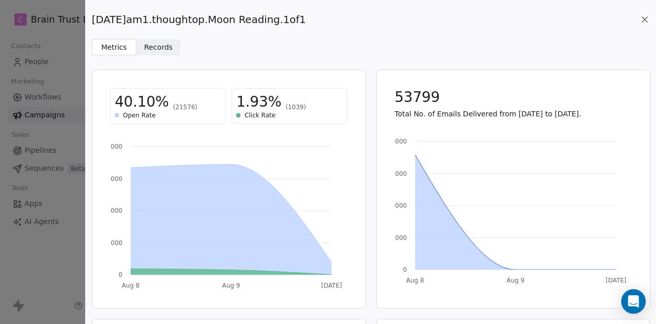
click at [342, 17] on div "[DATE]am1.thoughtop.Moon Reading.1of1" at bounding box center [371, 19] width 558 height 14
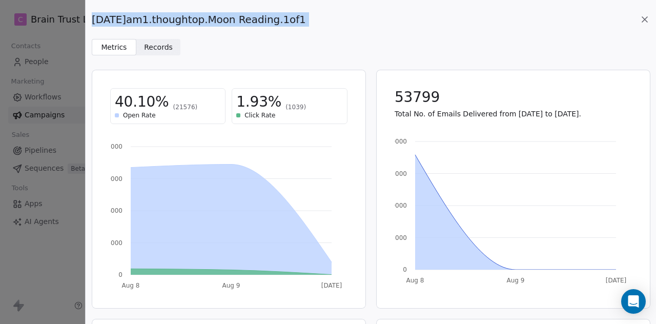
click at [342, 17] on div "[DATE]am1.thoughtop.Moon Reading.1of1" at bounding box center [371, 19] width 558 height 14
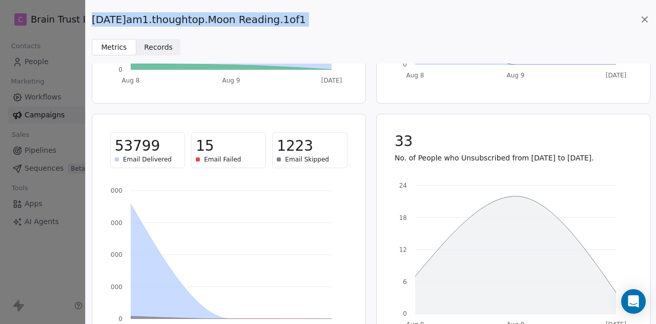
scroll to position [239, 0]
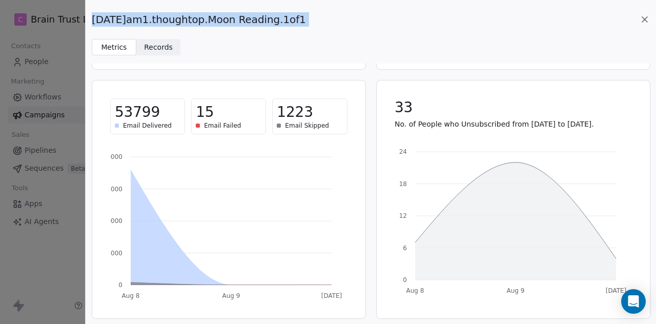
click at [643, 19] on icon at bounding box center [645, 19] width 10 height 10
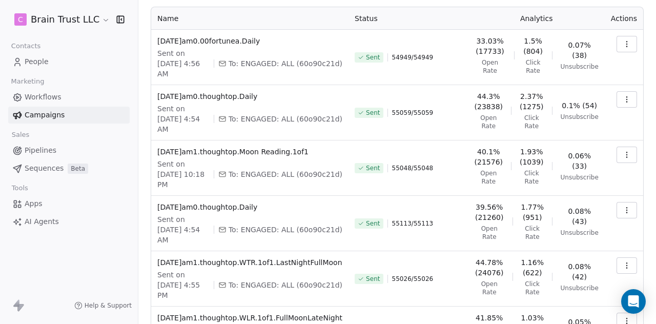
click at [620, 100] on button "button" at bounding box center [627, 99] width 21 height 16
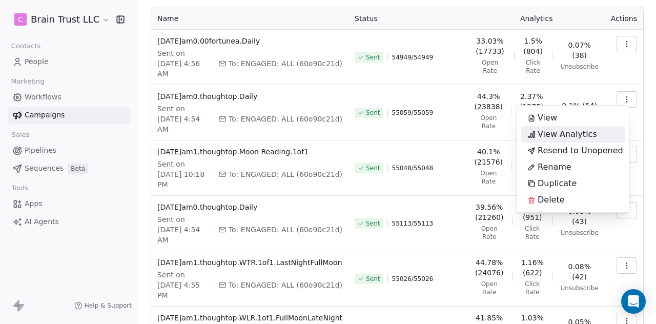
click at [574, 137] on span "View Analytics" at bounding box center [567, 134] width 59 height 12
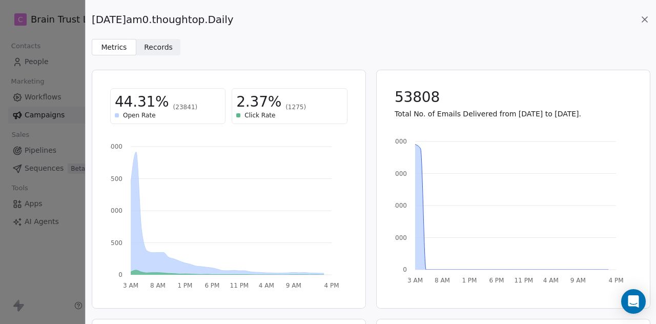
click at [308, 14] on div "[DATE]am0.thoughtop.Daily" at bounding box center [371, 19] width 558 height 14
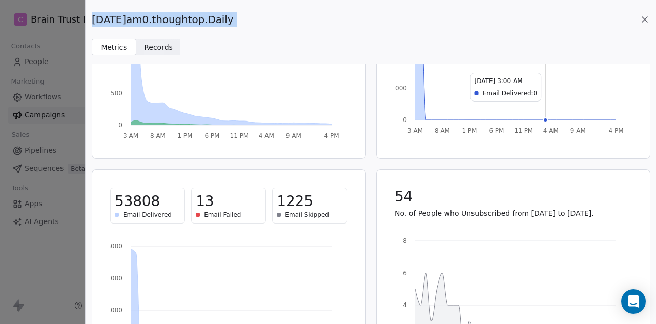
scroll to position [152, 0]
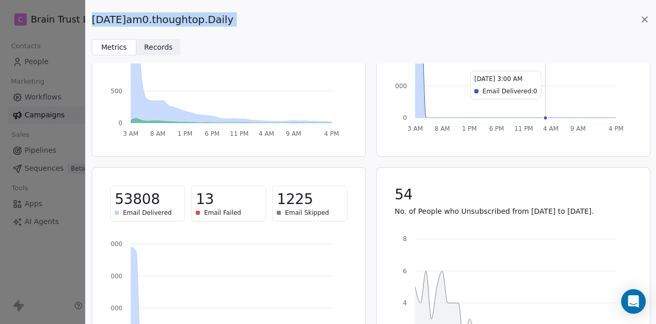
click at [639, 19] on div "[DATE]am0.thoughtop.Daily" at bounding box center [371, 19] width 558 height 14
click at [642, 19] on icon at bounding box center [645, 19] width 10 height 10
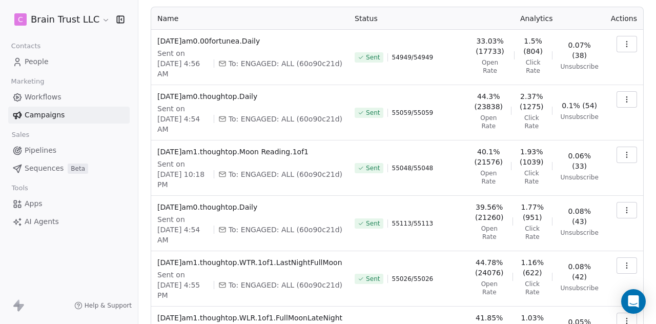
click at [623, 42] on icon "button" at bounding box center [627, 44] width 8 height 8
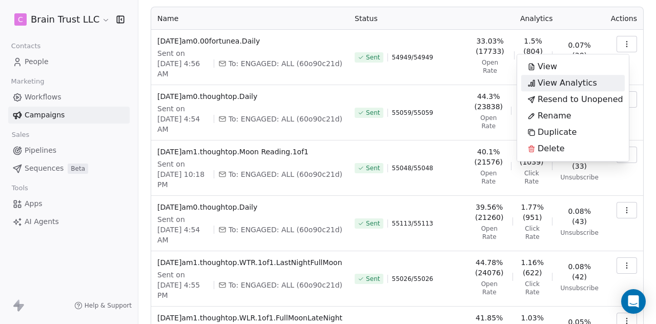
click at [588, 80] on span "View Analytics" at bounding box center [567, 83] width 59 height 12
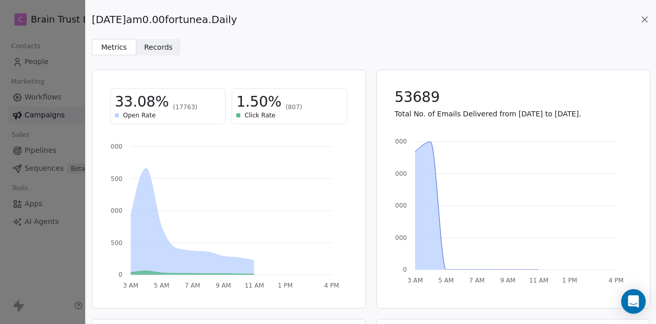
click at [262, 19] on div "2025.08.11.am0.00fortunea.Daily" at bounding box center [371, 19] width 558 height 14
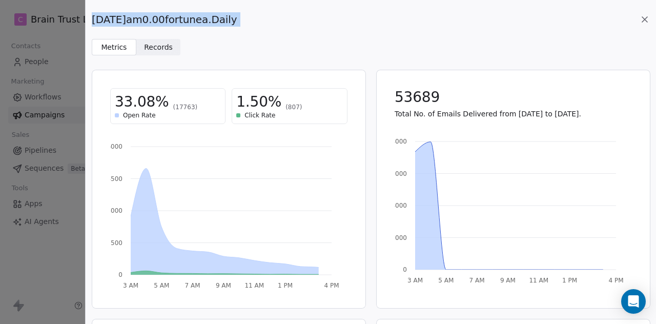
click at [262, 19] on div "2025.08.11.am0.00fortunea.Daily" at bounding box center [371, 19] width 558 height 14
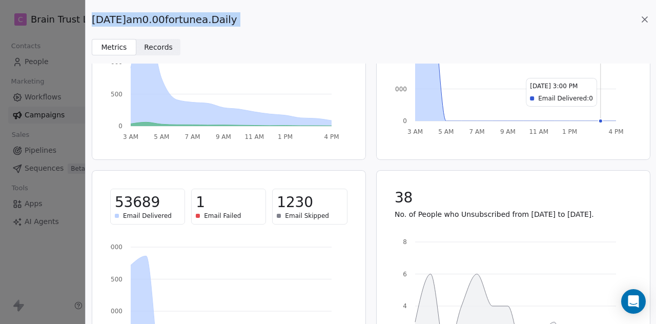
scroll to position [150, 0]
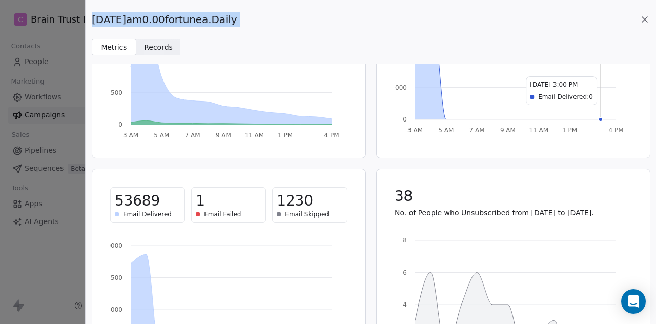
click at [646, 19] on icon at bounding box center [645, 19] width 10 height 10
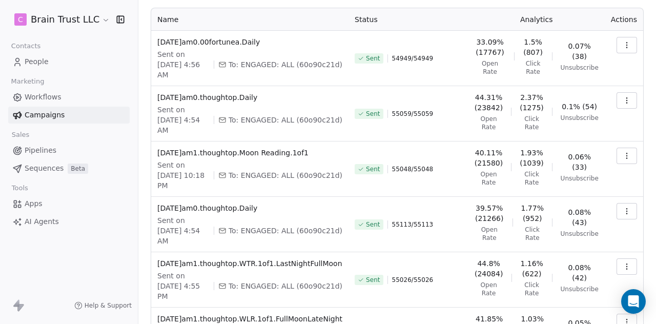
scroll to position [0, 0]
